Goal: Task Accomplishment & Management: Complete application form

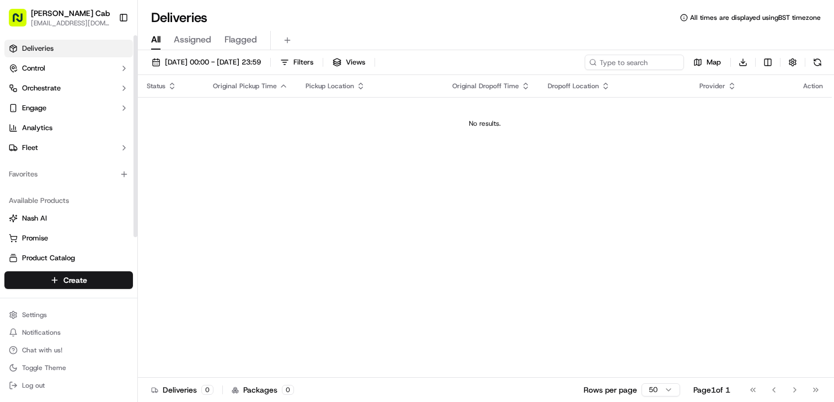
click at [76, 55] on link "Deliveries" at bounding box center [68, 49] width 128 height 18
click at [85, 284] on html "Curry Cab info@currycab.co.uk Toggle Sidebar Deliveries Control Orchestrate Eng…" at bounding box center [417, 201] width 834 height 402
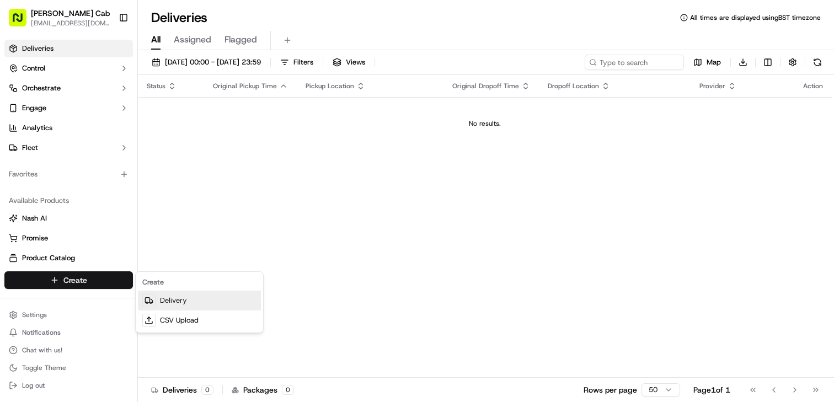
click at [189, 296] on link "Delivery" at bounding box center [199, 301] width 123 height 20
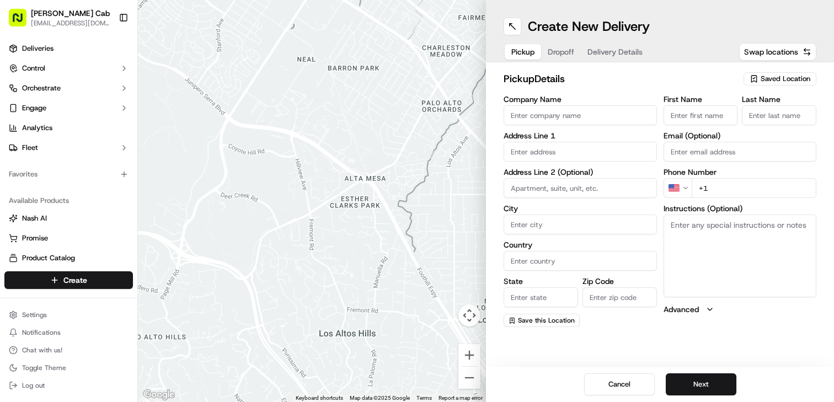
click at [761, 80] on span "Saved Location" at bounding box center [785, 79] width 50 height 10
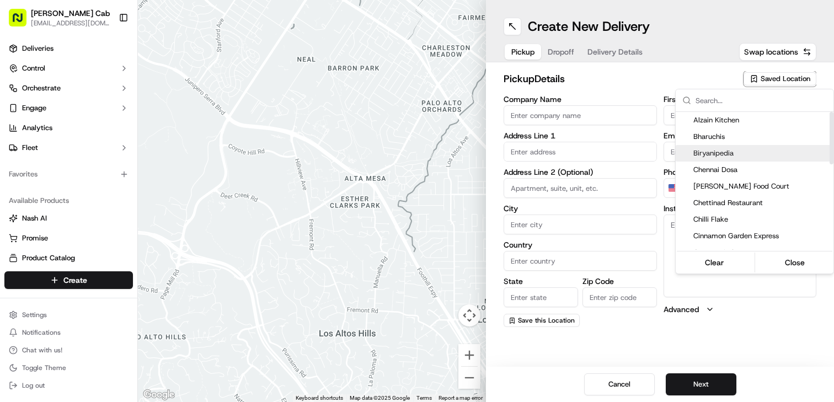
click at [716, 151] on span "Biryanipedia" at bounding box center [761, 153] width 136 height 10
type input "Biryanipedia"
type input "138 Narborough Rd"
type input "Leicester"
type input "GB"
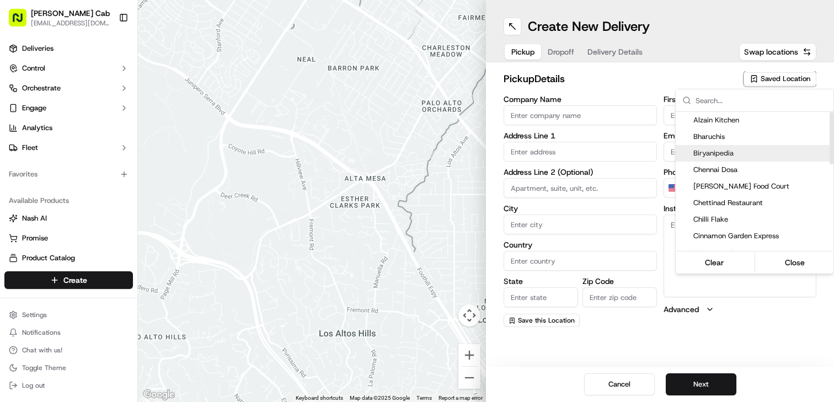
type input "England"
type input "LE3 0BT"
type input "+44 7919 853140"
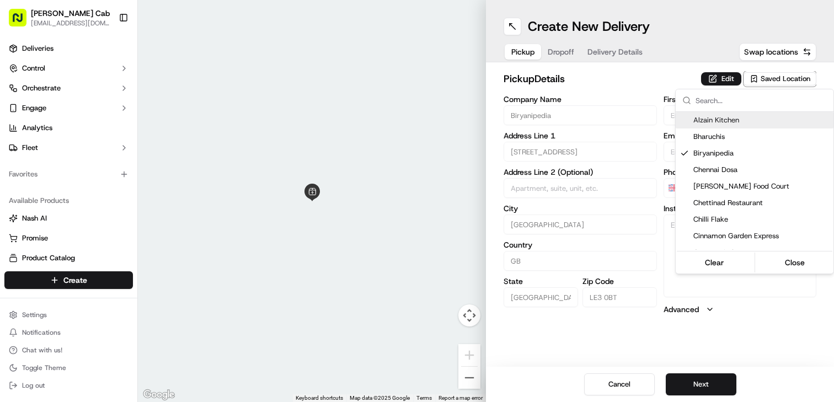
click at [659, 58] on html "Curry Cab info@currycab.co.uk Toggle Sidebar Deliveries Control Orchestrate Eng…" at bounding box center [417, 201] width 834 height 402
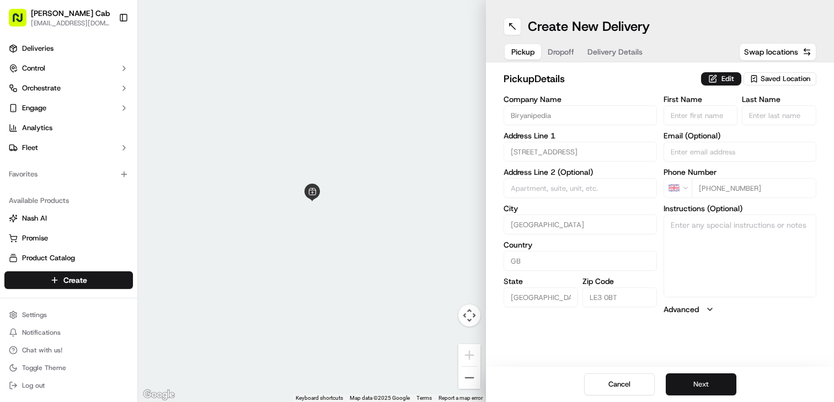
click at [708, 383] on button "Next" at bounding box center [700, 384] width 71 height 22
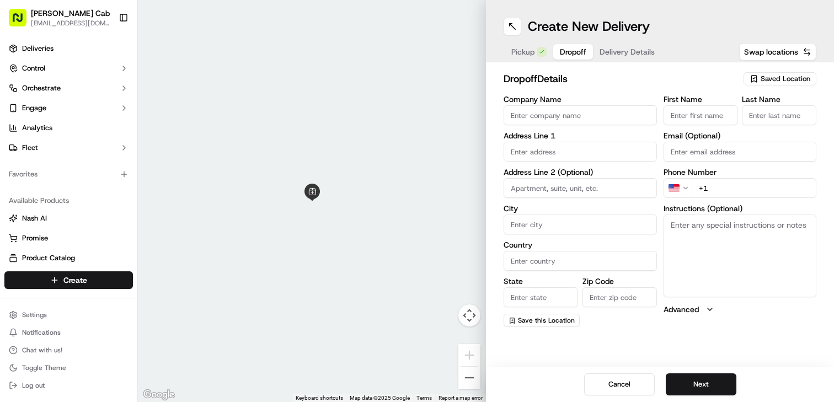
click at [693, 118] on input "First Name" at bounding box center [700, 115] width 74 height 20
paste input "[PERSON_NAME]"
click at [699, 115] on input "[PERSON_NAME]" at bounding box center [700, 115] width 74 height 20
type input "Girish"
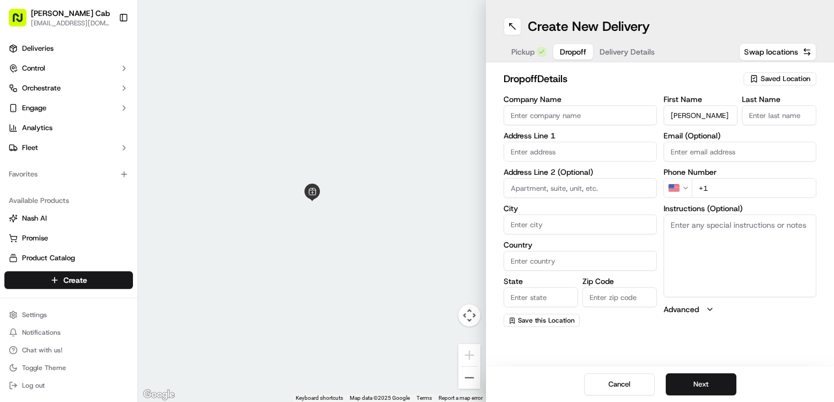
click at [769, 116] on input "Last Name" at bounding box center [779, 115] width 74 height 20
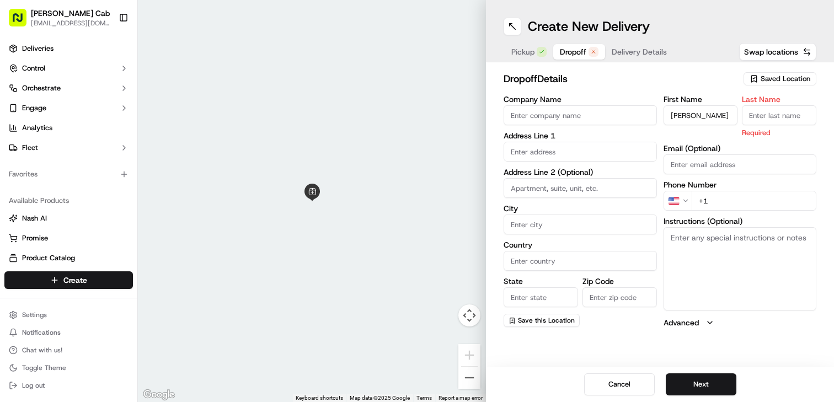
paste input "Paul"
type input "Paul"
click at [532, 147] on input "text" at bounding box center [579, 152] width 153 height 20
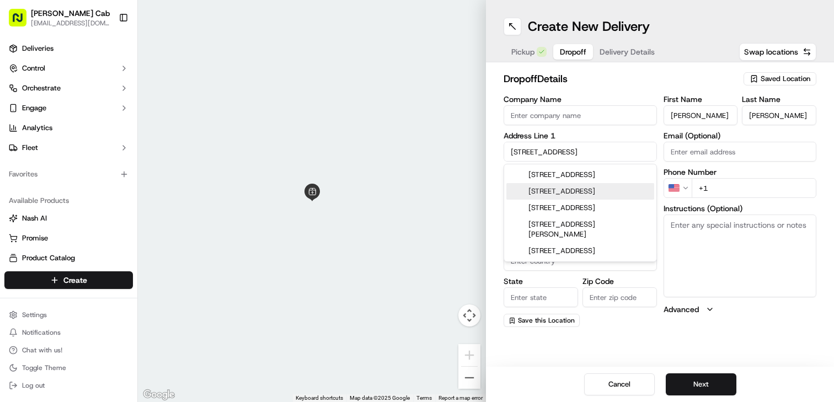
click at [572, 200] on div "26 Middlesex Road, Leicester, UK" at bounding box center [580, 191] width 148 height 17
type input "[STREET_ADDRESS]"
type input "Leicester"
type input "United Kingdom"
type input "England"
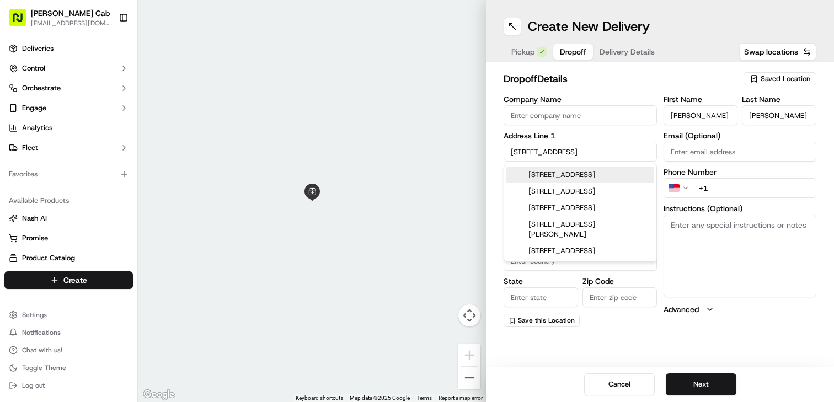
type input "LE2 8HH"
type input "26 Middlesex Road"
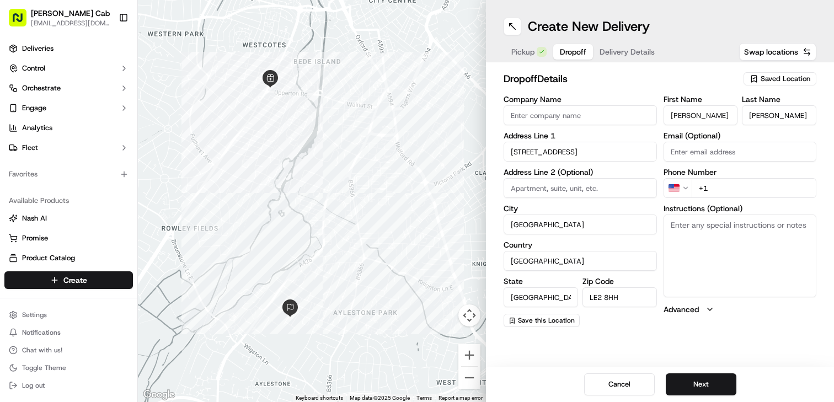
click at [715, 189] on input "+1" at bounding box center [753, 188] width 125 height 20
paste input "7442 572020"
type input "+44 7442 572020"
click at [728, 149] on input "Email (Optional)" at bounding box center [739, 152] width 153 height 20
paste input "girishpaul13@gmail.com"
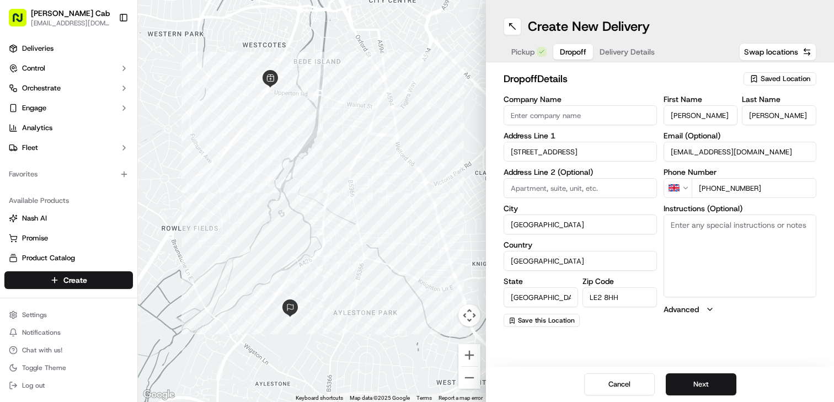
type input "girishpaul13@gmail.com"
click at [713, 384] on button "Next" at bounding box center [700, 384] width 71 height 22
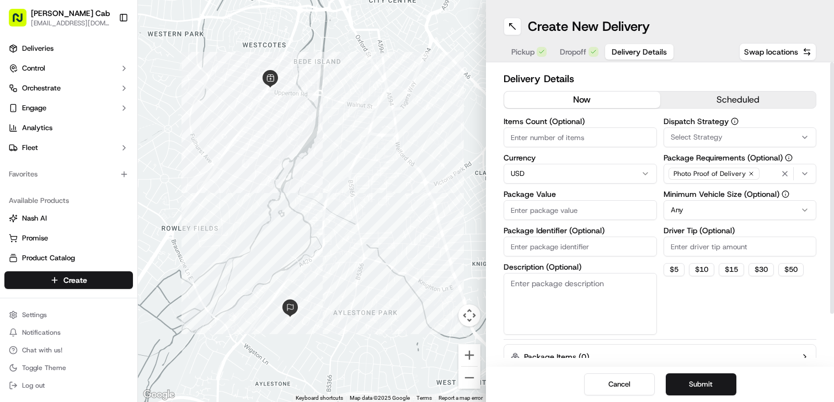
click at [567, 169] on html "Curry Cab info@currycab.co.uk Toggle Sidebar Deliveries Control Orchestrate Eng…" at bounding box center [417, 201] width 834 height 402
click at [551, 138] on input "Items Count (Optional)" at bounding box center [579, 137] width 153 height 20
type input "4"
click at [807, 178] on div "button" at bounding box center [796, 173] width 35 height 13
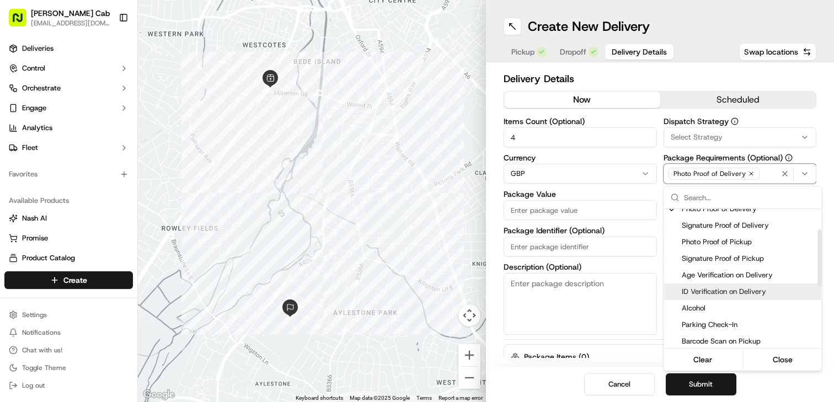
scroll to position [12, 0]
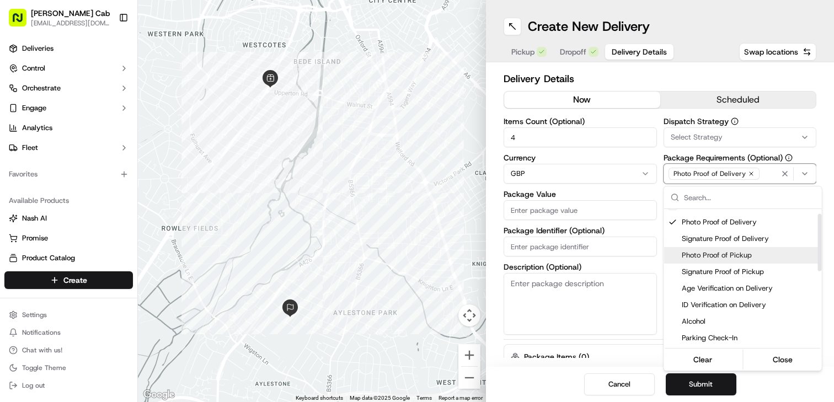
click at [722, 260] on span "Photo Proof of Pickup" at bounding box center [749, 255] width 136 height 10
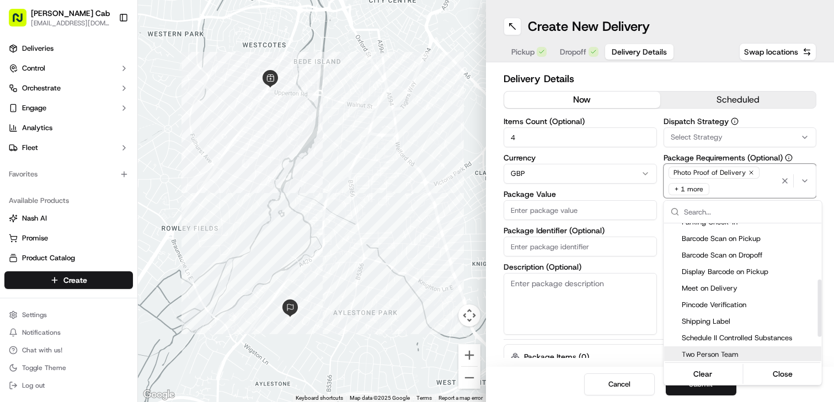
scroll to position [135, 0]
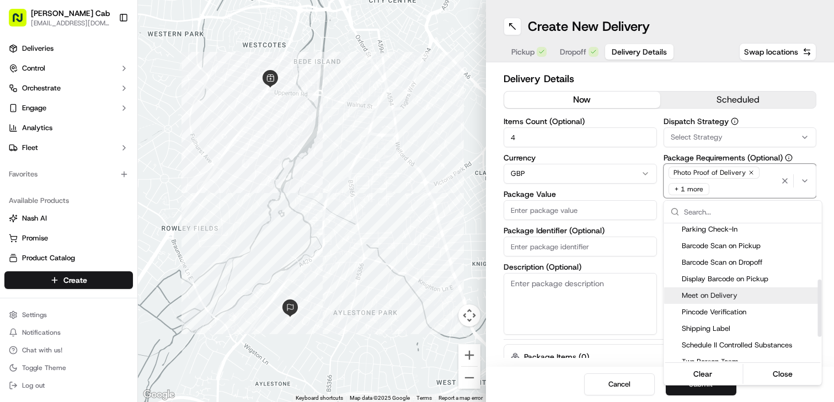
click at [713, 298] on span "Meet on Delivery" at bounding box center [749, 296] width 136 height 10
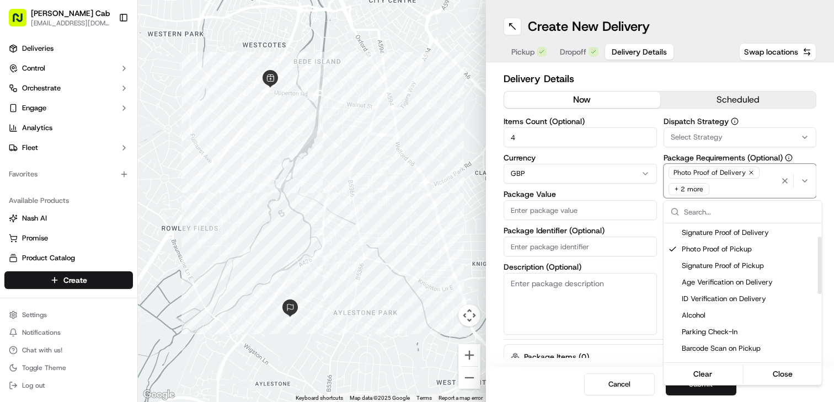
scroll to position [0, 0]
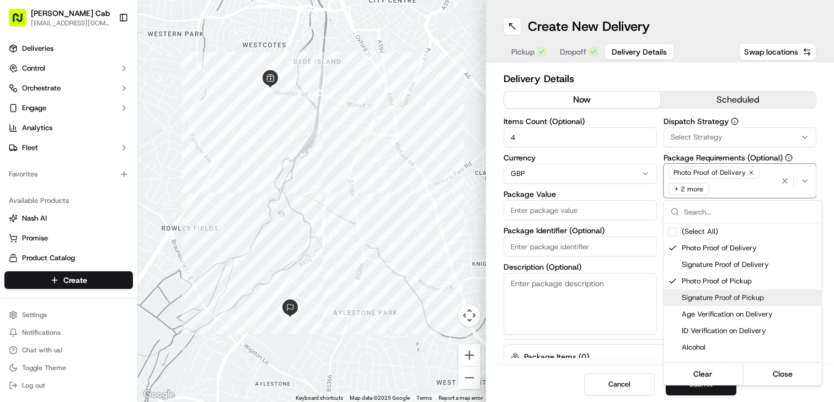
click at [538, 245] on html "Curry Cab info@currycab.co.uk Toggle Sidebar Deliveries Control Orchestrate Eng…" at bounding box center [417, 201] width 834 height 402
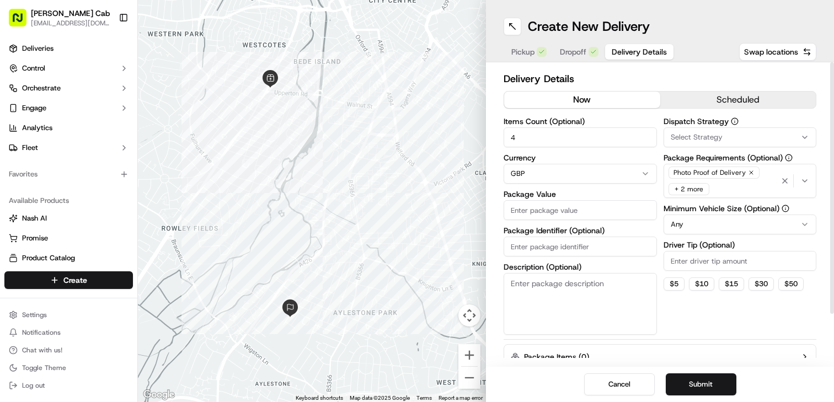
click at [538, 245] on input "Package Identifier (Optional)" at bounding box center [579, 247] width 153 height 20
type input "2216"
click at [533, 212] on input "Package Value" at bounding box center [579, 210] width 153 height 20
type input "33.29"
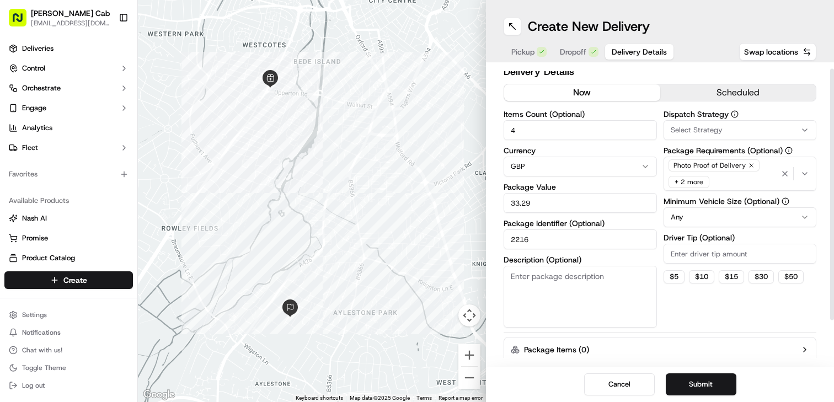
scroll to position [5, 0]
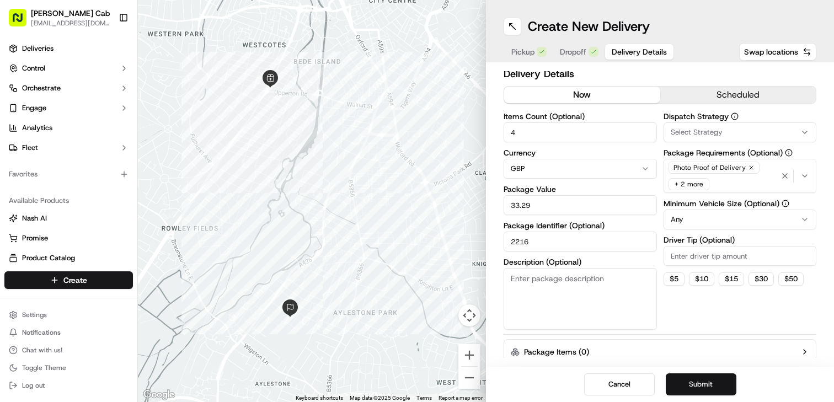
click at [686, 382] on button "Submit" at bounding box center [700, 384] width 71 height 22
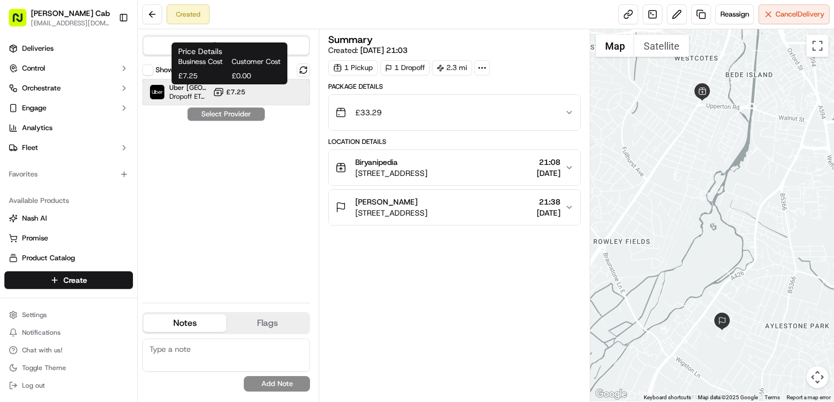
click at [256, 94] on div "Uber UK Dropoff ETA 25 minutes £7.25" at bounding box center [226, 92] width 168 height 26
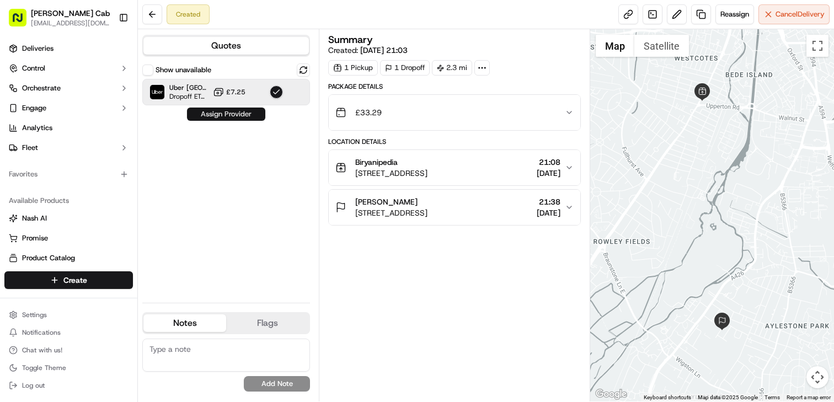
click at [235, 115] on button "Assign Provider" at bounding box center [226, 114] width 78 height 13
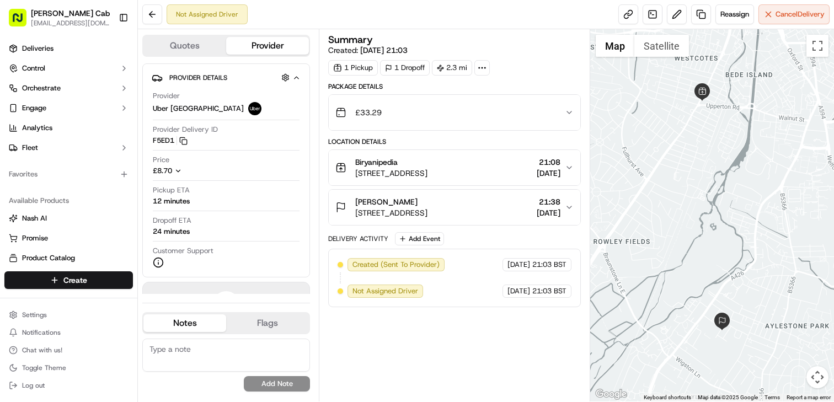
click at [484, 73] on div at bounding box center [481, 67] width 15 height 15
click at [512, 59] on div "Summary Created: 15/09/2025 21:03 1 Pickup 1 Dropoff 2.3 mi" at bounding box center [454, 55] width 253 height 41
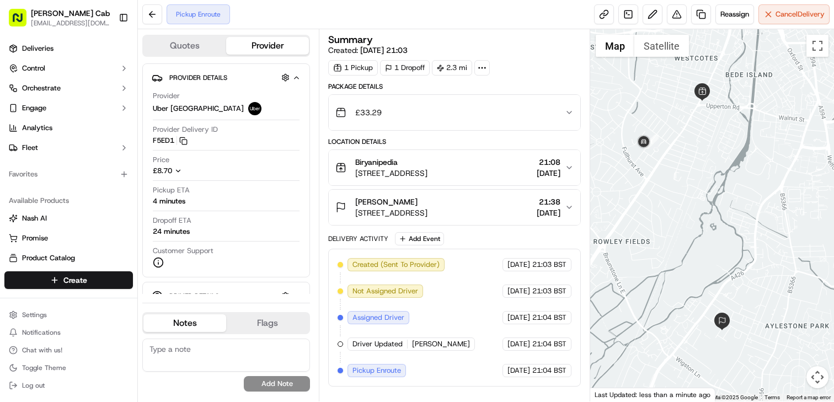
click at [814, 380] on button "Map camera controls" at bounding box center [817, 377] width 22 height 22
click at [789, 318] on button "Zoom in" at bounding box center [790, 322] width 22 height 22
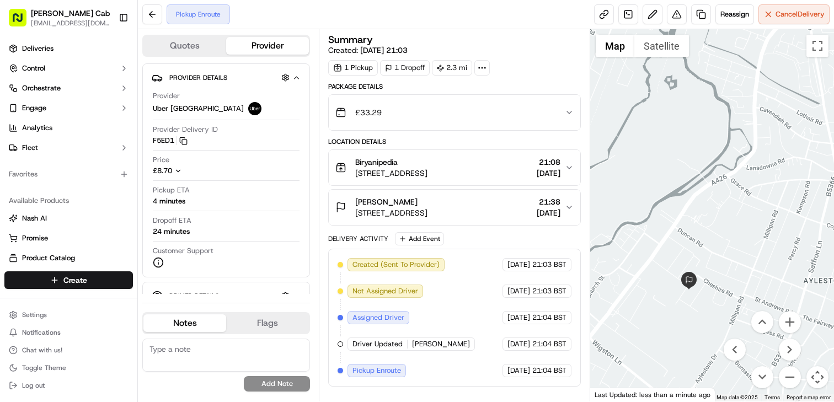
drag, startPoint x: 737, startPoint y: 280, endPoint x: 693, endPoint y: 123, distance: 163.4
click at [693, 123] on div at bounding box center [712, 215] width 244 height 372
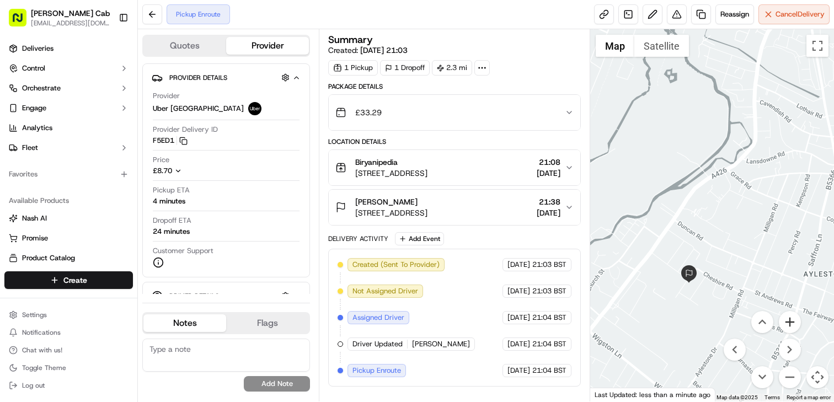
click at [791, 317] on button "Zoom in" at bounding box center [790, 322] width 22 height 22
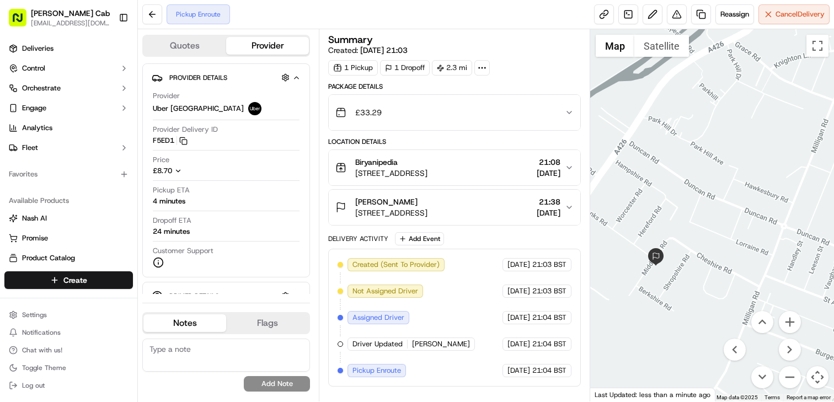
drag, startPoint x: 697, startPoint y: 309, endPoint x: 688, endPoint y: 224, distance: 85.4
click at [688, 224] on div at bounding box center [712, 215] width 244 height 372
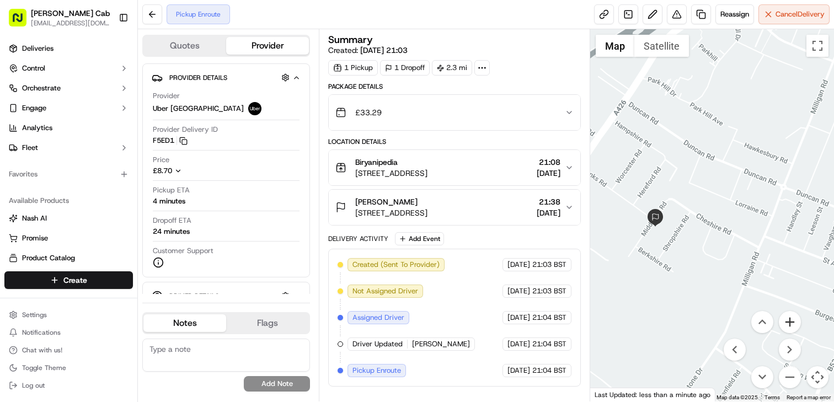
click at [796, 326] on button "Zoom in" at bounding box center [790, 322] width 22 height 22
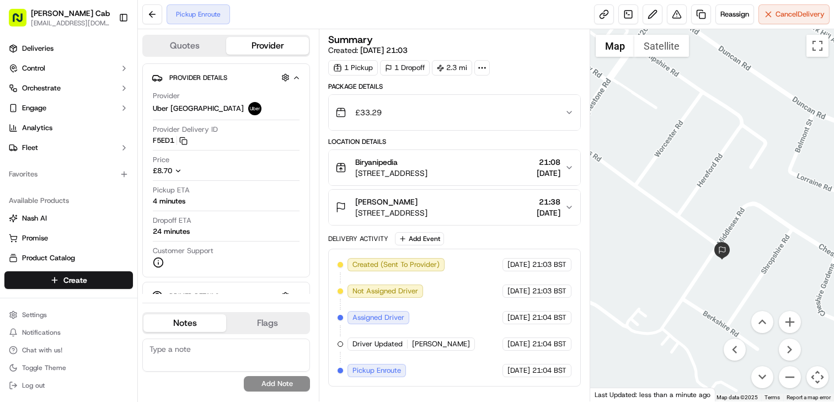
drag, startPoint x: 700, startPoint y: 220, endPoint x: 824, endPoint y: 241, distance: 126.4
click at [824, 241] on div at bounding box center [712, 215] width 244 height 372
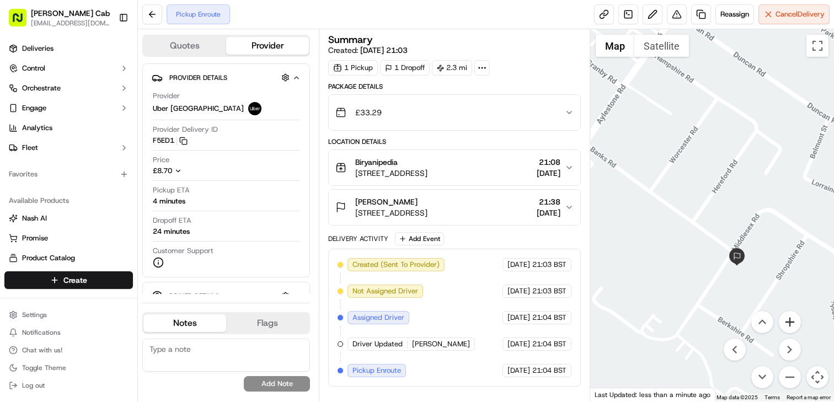
click at [796, 326] on button "Zoom in" at bounding box center [790, 322] width 22 height 22
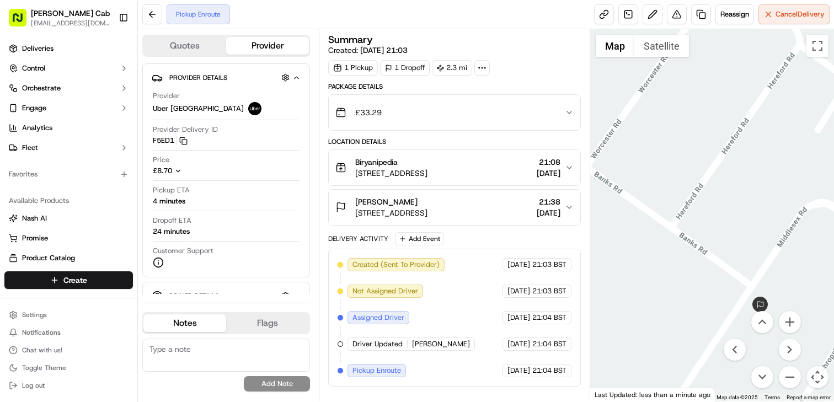
drag, startPoint x: 759, startPoint y: 254, endPoint x: 677, endPoint y: 176, distance: 113.9
click at [677, 176] on div at bounding box center [712, 215] width 244 height 372
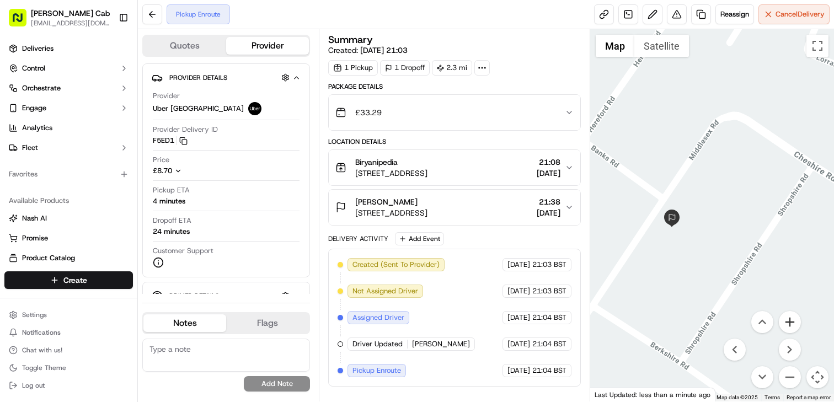
click at [784, 321] on button "Zoom in" at bounding box center [790, 322] width 22 height 22
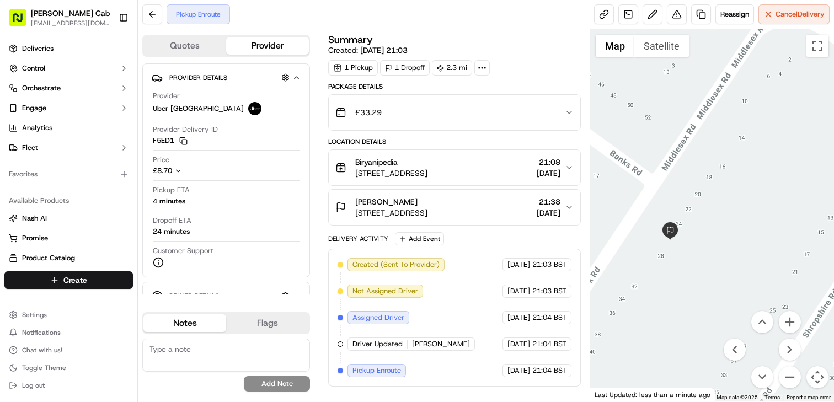
drag, startPoint x: 679, startPoint y: 262, endPoint x: 722, endPoint y: 264, distance: 42.5
click at [722, 264] on div at bounding box center [712, 215] width 244 height 372
click at [819, 383] on button "Map camera controls" at bounding box center [817, 377] width 22 height 22
click at [792, 331] on button "Zoom in" at bounding box center [790, 322] width 22 height 22
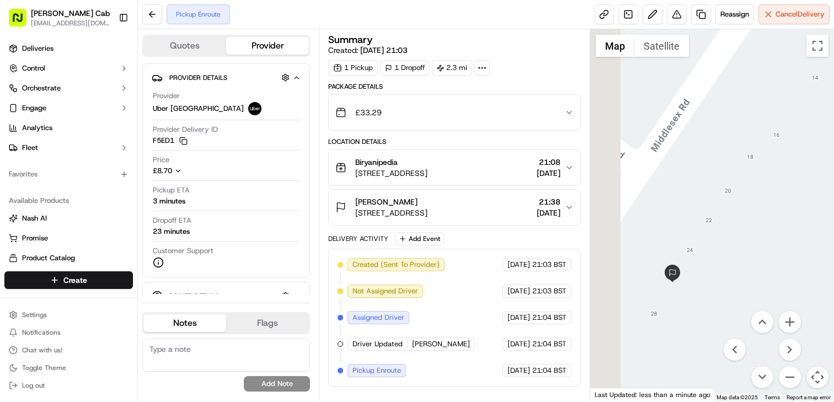
drag, startPoint x: 719, startPoint y: 274, endPoint x: 767, endPoint y: 292, distance: 51.1
click at [767, 292] on div at bounding box center [712, 215] width 244 height 372
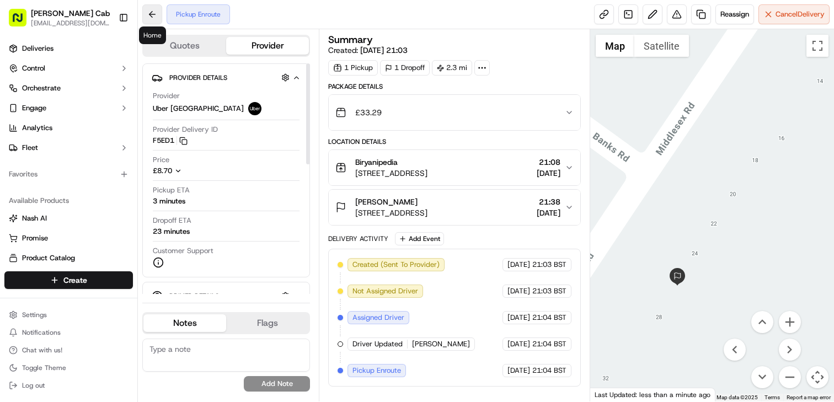
click at [159, 14] on button at bounding box center [152, 14] width 20 height 20
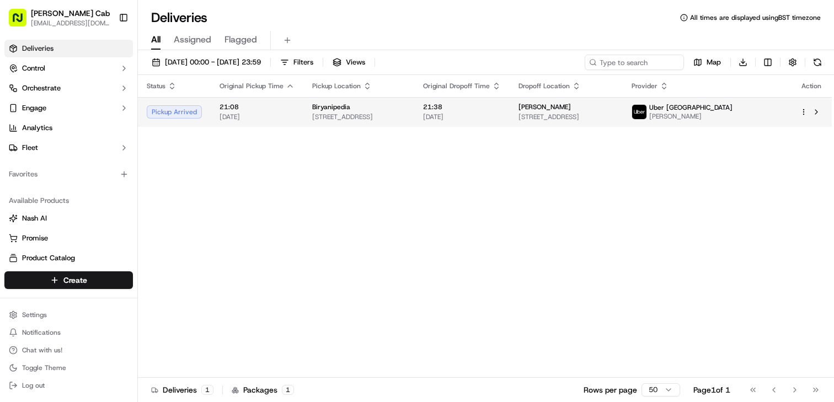
click at [251, 114] on span "[DATE]" at bounding box center [256, 116] width 75 height 9
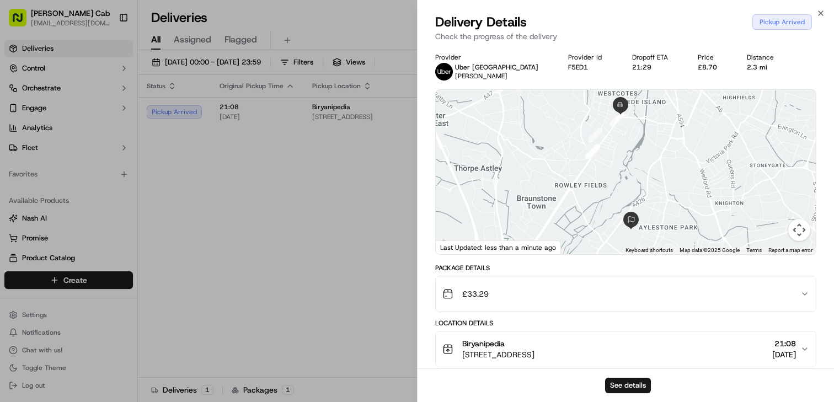
scroll to position [233, 0]
